Goal: Transaction & Acquisition: Purchase product/service

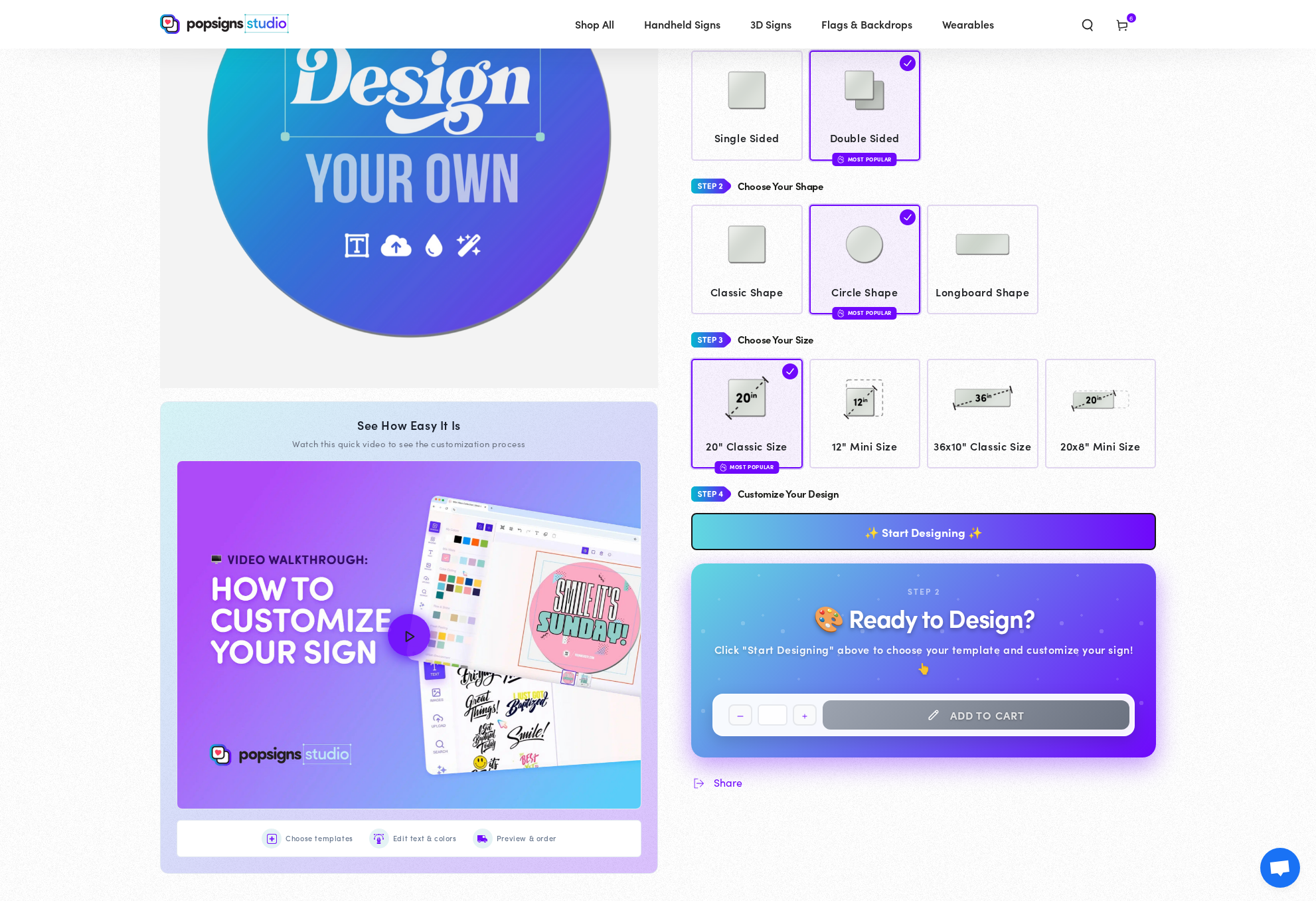
scroll to position [211, 0]
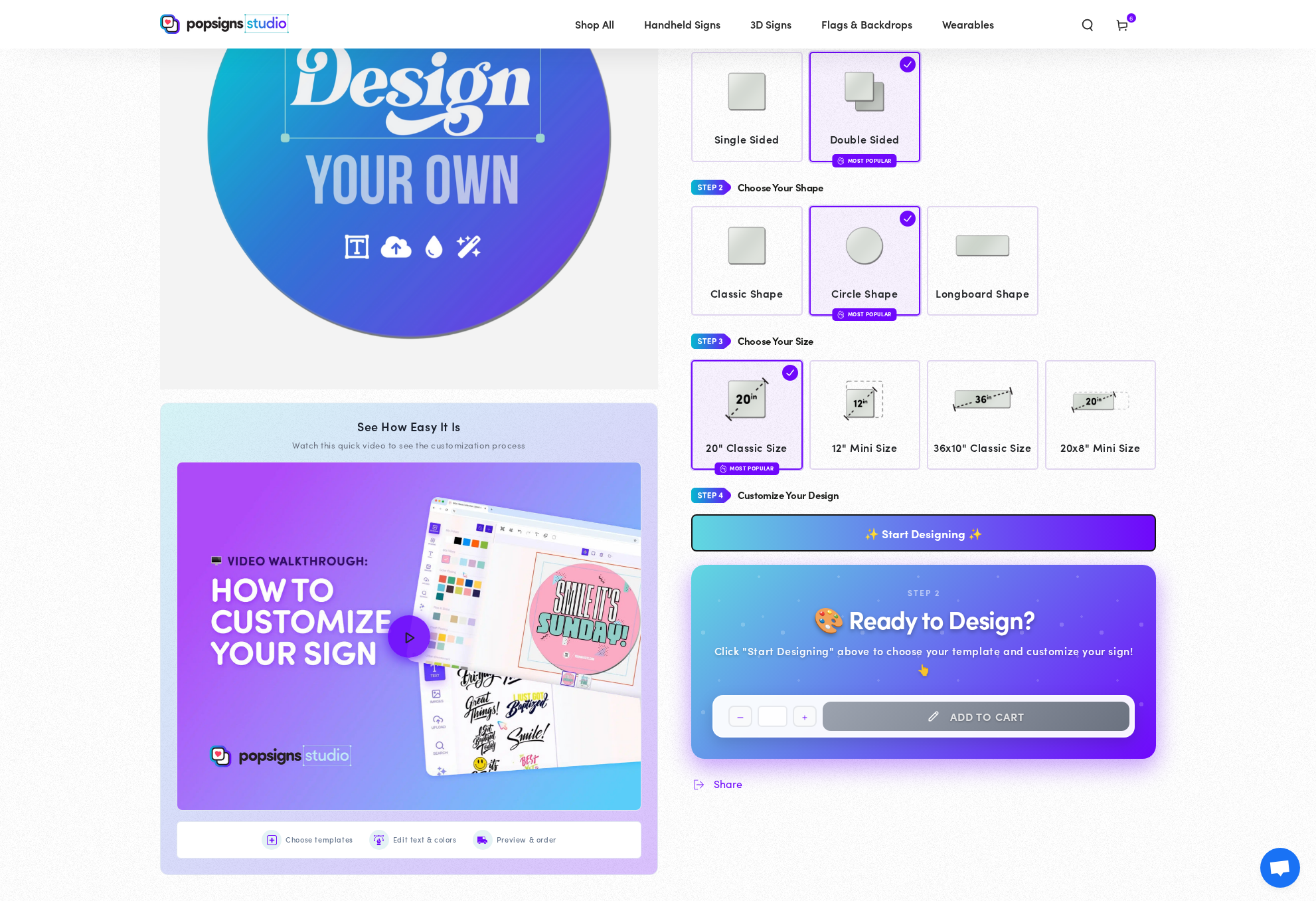
click at [896, 549] on link "✨ Start Designing ✨" at bounding box center [923, 532] width 465 height 37
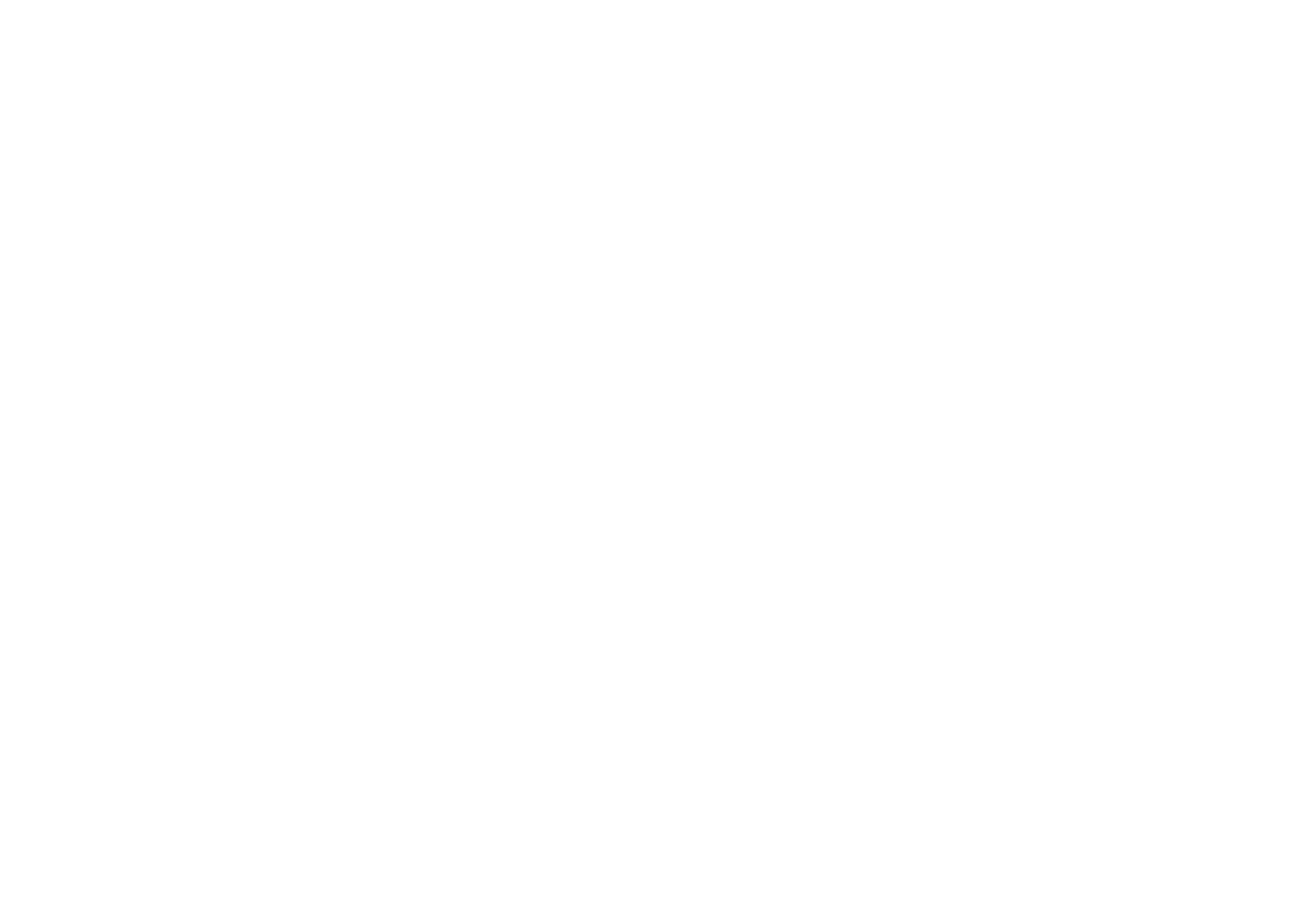
scroll to position [0, 0]
type textarea "An ancient tree with a door leading to a magical world"
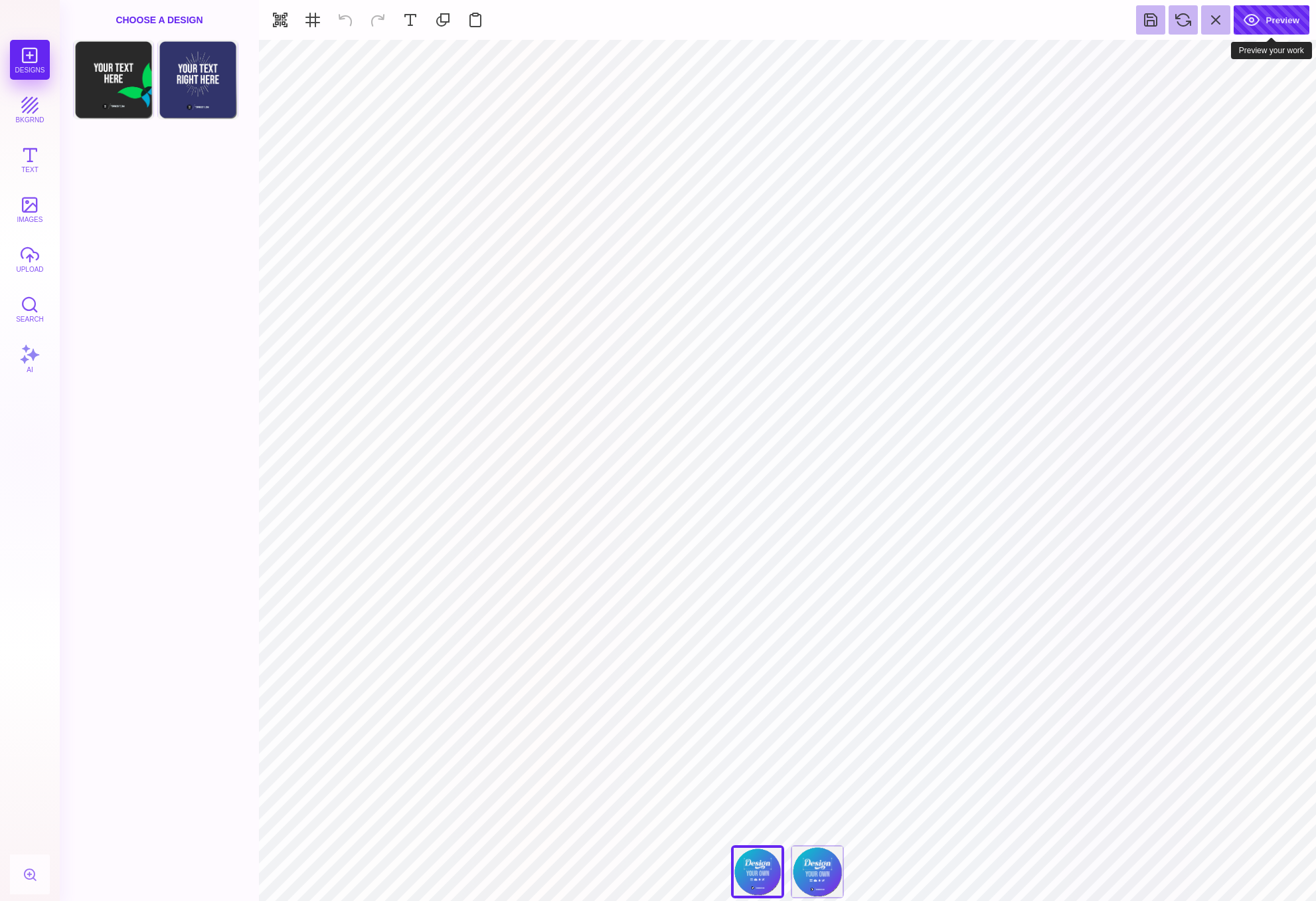
click at [1276, 20] on button "Preview" at bounding box center [1271, 19] width 76 height 29
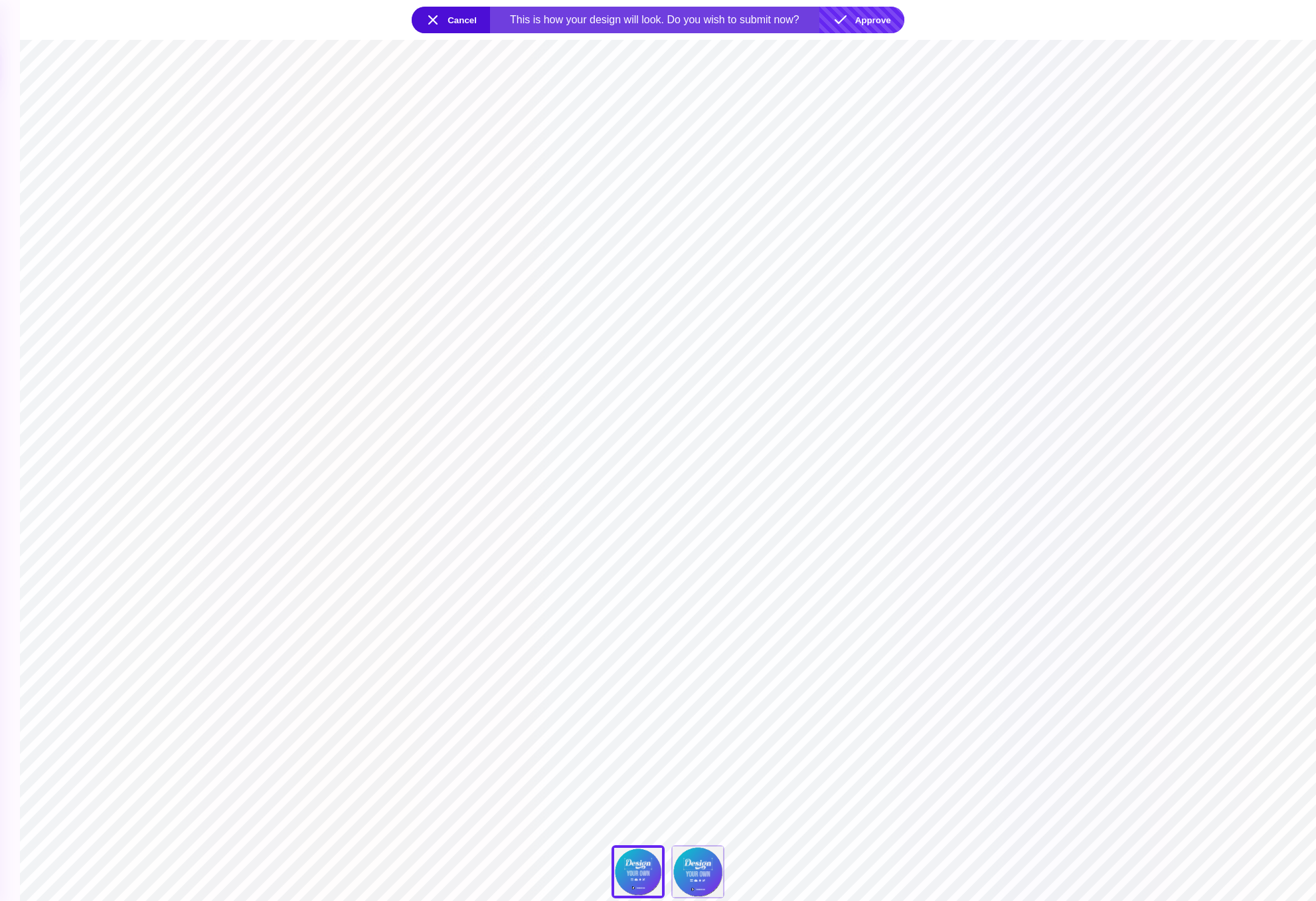
click at [859, 28] on button "Approve" at bounding box center [862, 19] width 85 height 26
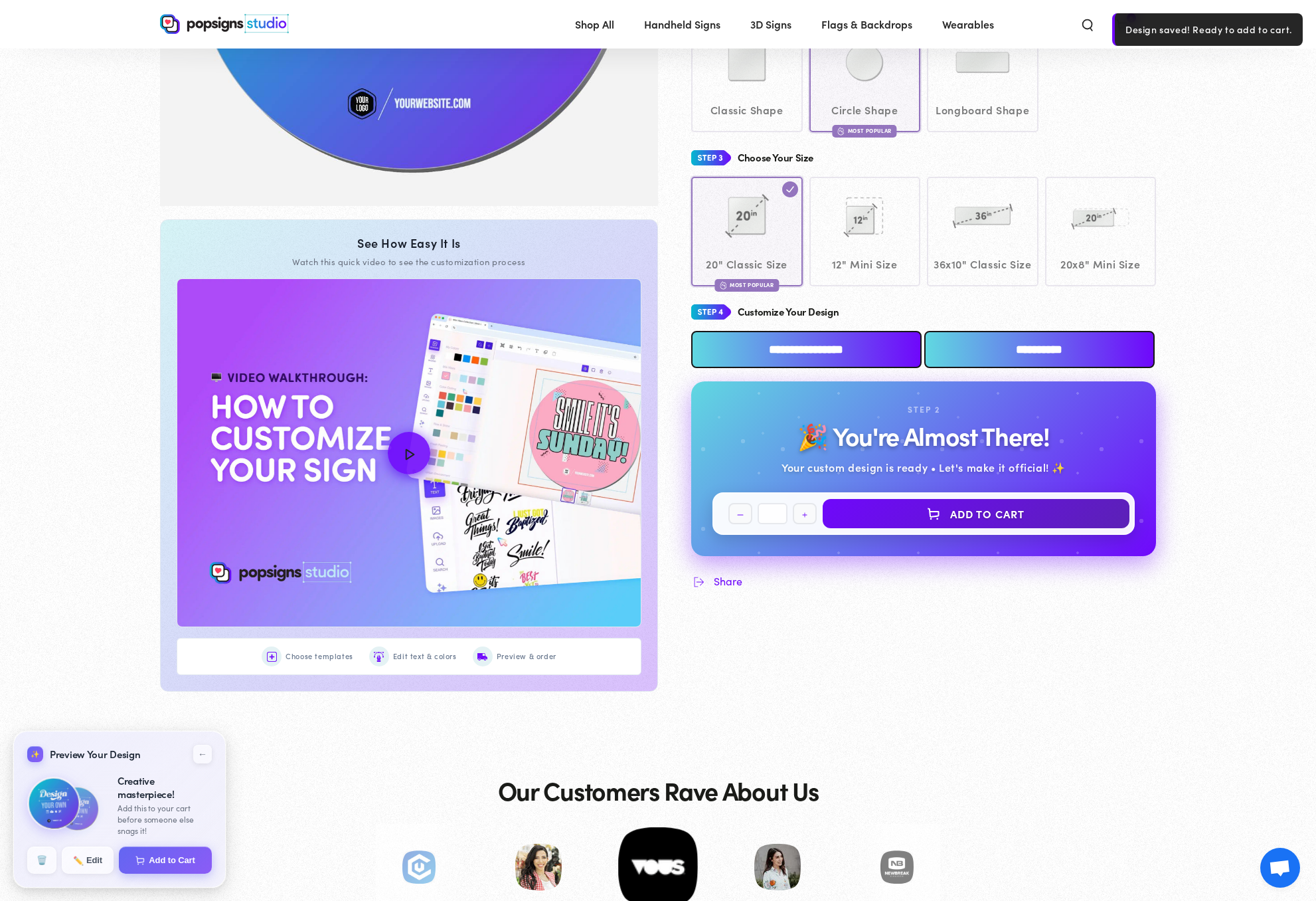
scroll to position [335, 0]
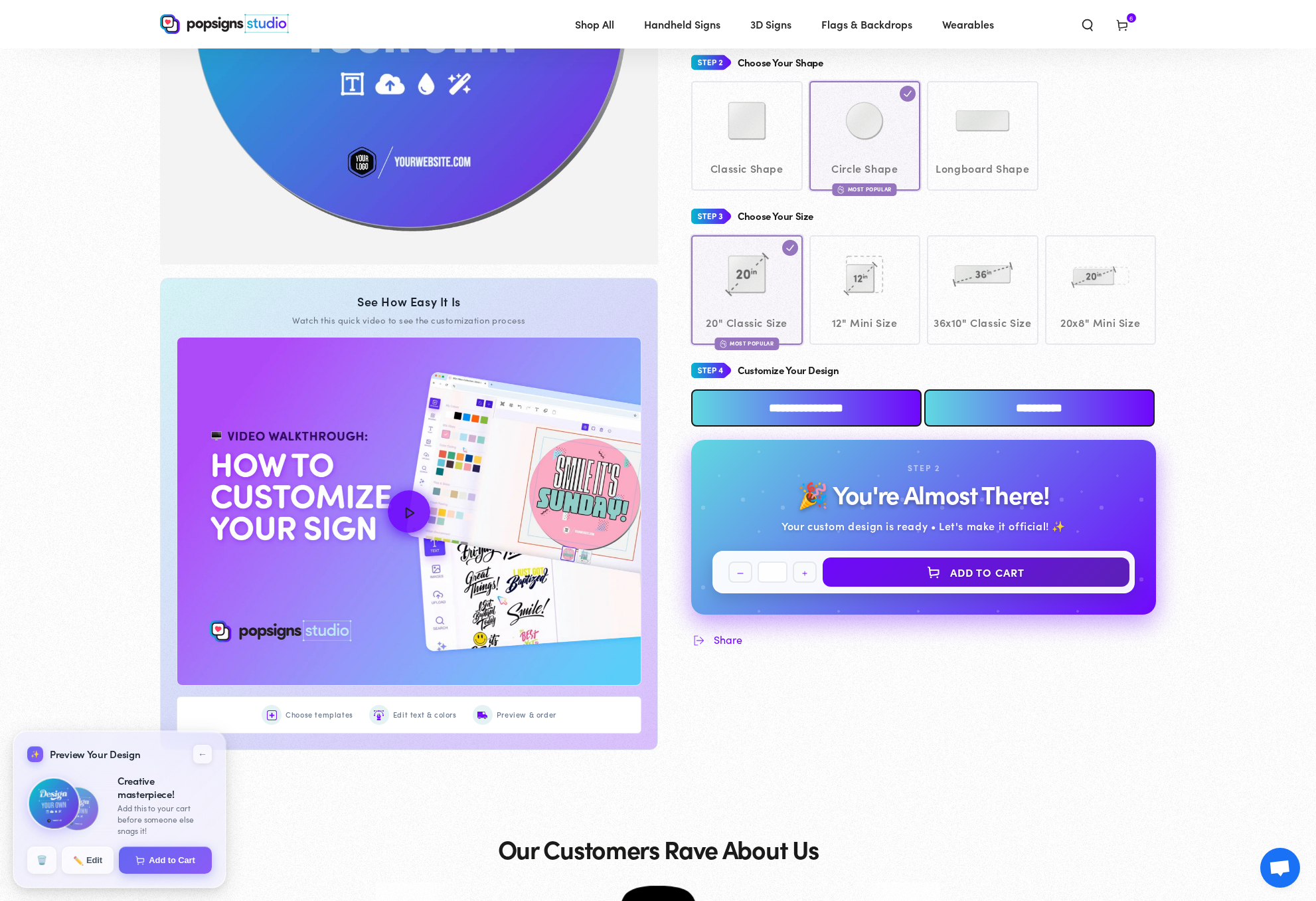
click at [1166, 107] on section "Skip to product information 1 / of 1 See How Easy It Is Watch this quick video …" at bounding box center [658, 286] width 1062 height 1050
